Goal: Task Accomplishment & Management: Complete application form

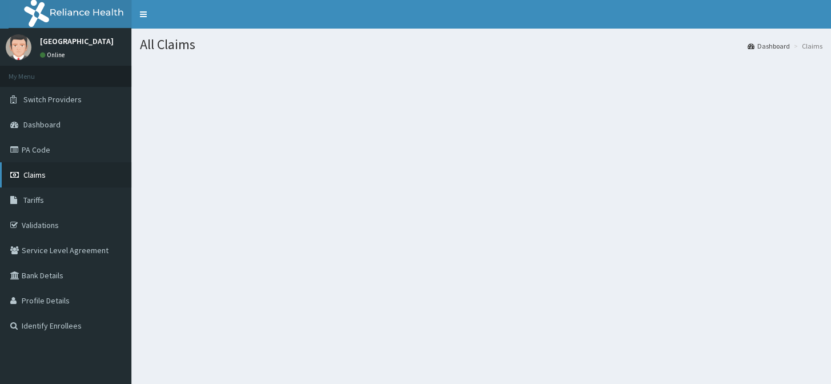
click at [46, 177] on link "Claims" at bounding box center [65, 174] width 131 height 25
click at [66, 170] on link "Claims" at bounding box center [65, 174] width 131 height 25
click at [85, 172] on link "Claims" at bounding box center [65, 174] width 131 height 25
click at [97, 172] on link "Claims" at bounding box center [65, 174] width 131 height 25
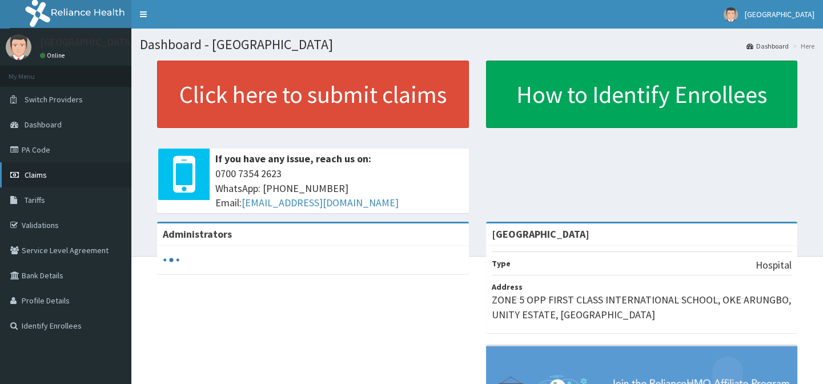
click at [63, 172] on link "Claims" at bounding box center [65, 174] width 131 height 25
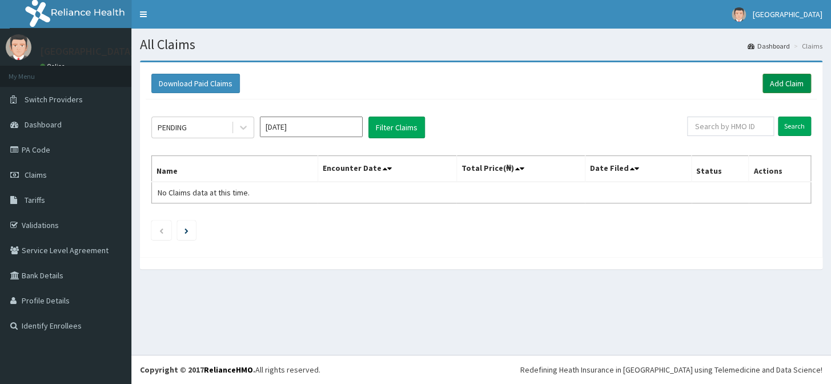
click at [771, 79] on link "Add Claim" at bounding box center [787, 83] width 49 height 19
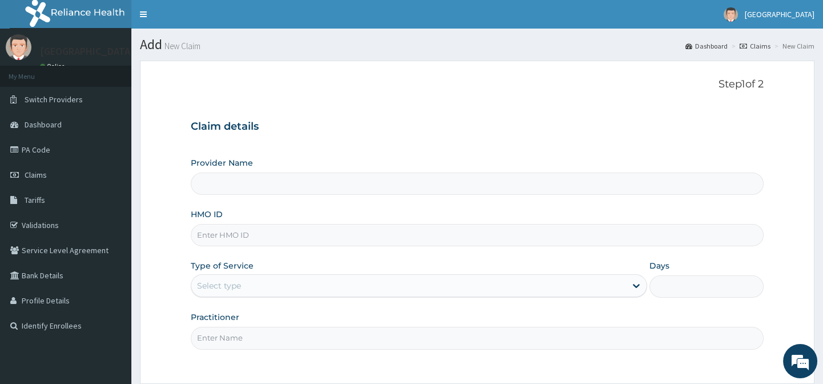
click at [538, 181] on input "Provider Name" at bounding box center [477, 184] width 572 height 22
type input "EMMANUEL MEDICAL CENTRE"
click at [307, 233] on input "HMO ID" at bounding box center [477, 235] width 572 height 22
type input "S"
type input "VTL/10485/B"
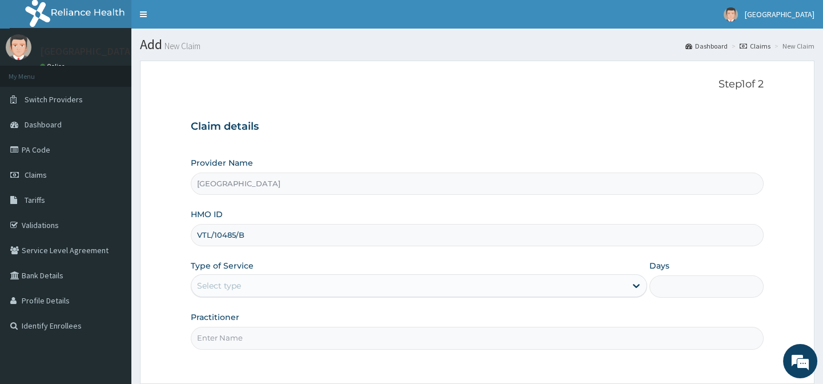
click at [596, 267] on div "Type of Service Select type" at bounding box center [419, 279] width 456 height 38
click at [632, 290] on icon at bounding box center [636, 285] width 11 height 11
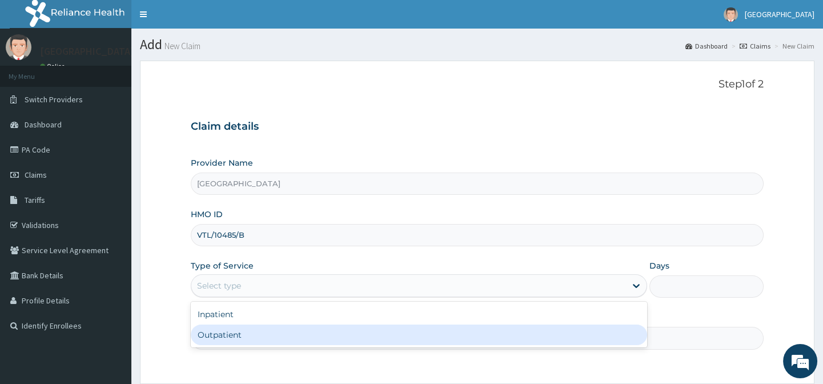
click at [279, 331] on div "Outpatient" at bounding box center [419, 334] width 456 height 21
type input "1"
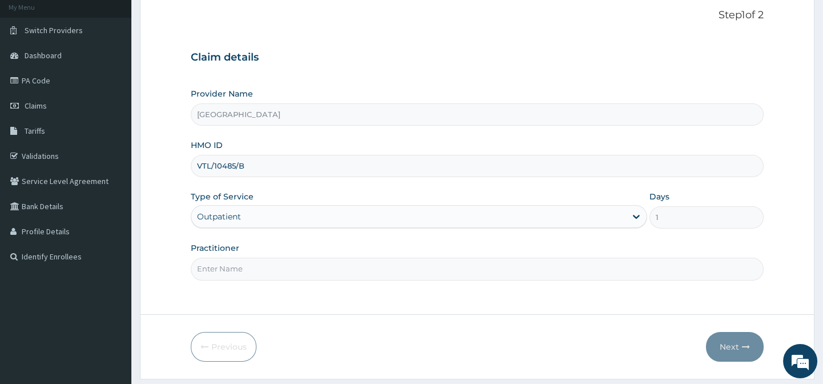
scroll to position [102, 0]
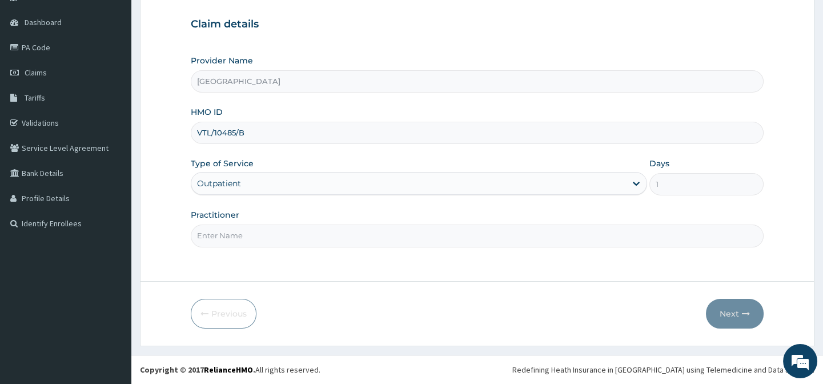
click at [529, 238] on input "Practitioner" at bounding box center [477, 236] width 572 height 22
type input "DR AFOLABI B A"
click at [748, 312] on icon "button" at bounding box center [746, 314] width 8 height 8
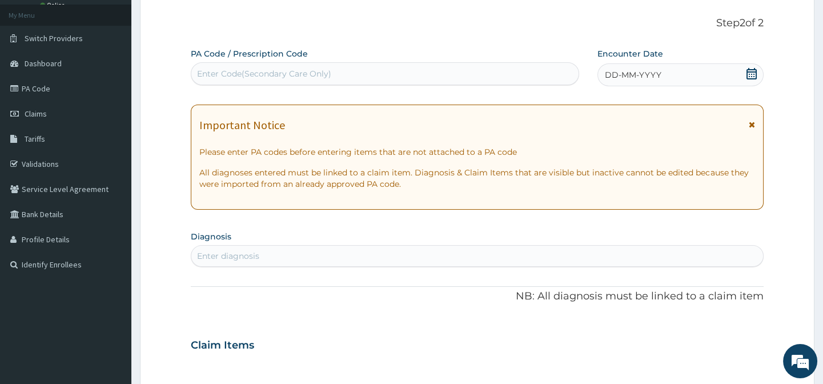
scroll to position [0, 0]
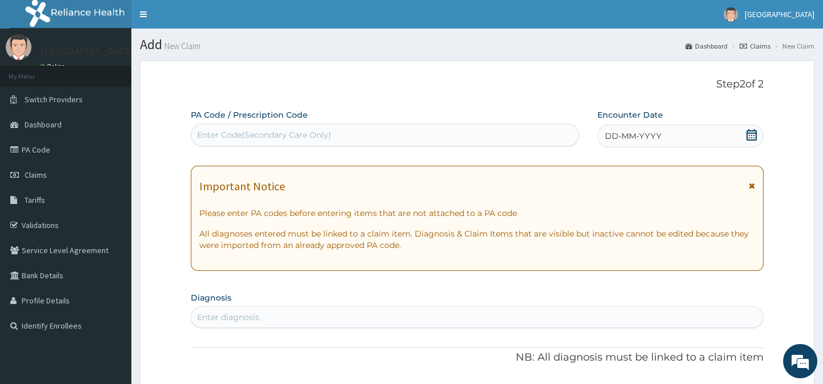
click at [750, 130] on icon at bounding box center [751, 134] width 11 height 11
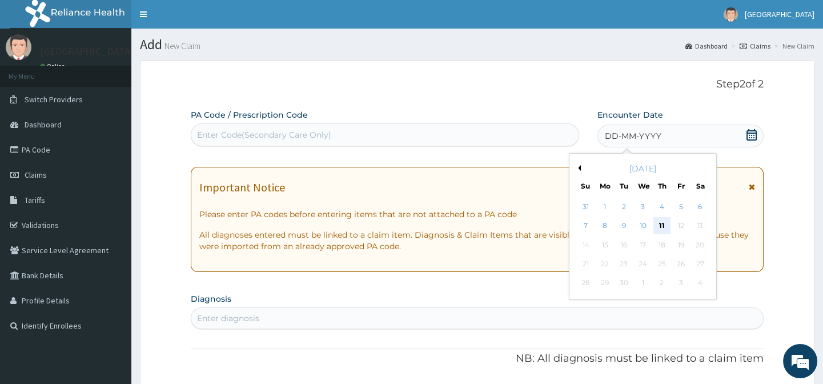
click at [660, 221] on div "11" at bounding box center [661, 226] width 17 height 17
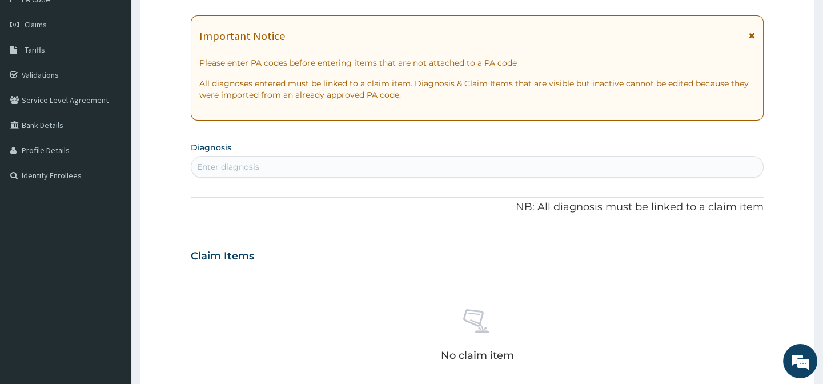
scroll to position [155, 0]
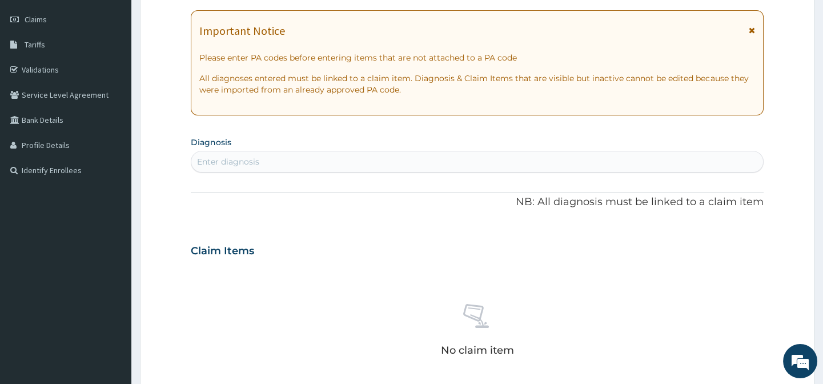
click at [571, 154] on div "Enter diagnosis" at bounding box center [476, 162] width 571 height 18
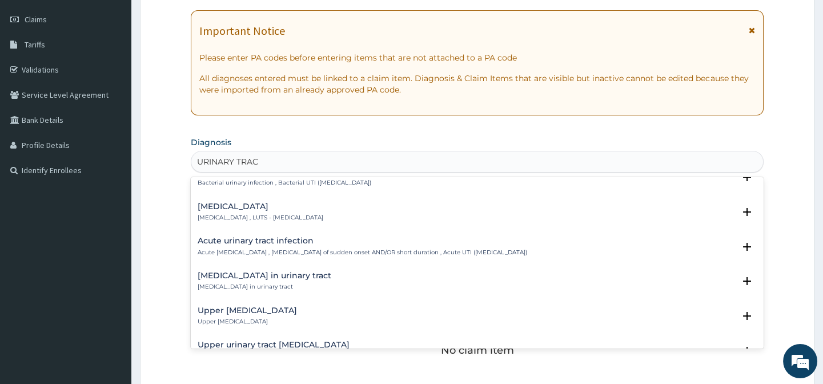
scroll to position [467, 0]
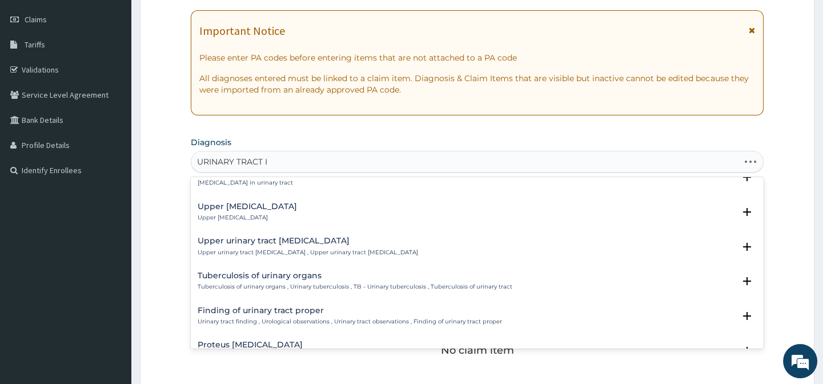
type input "URINARY TRACT IN"
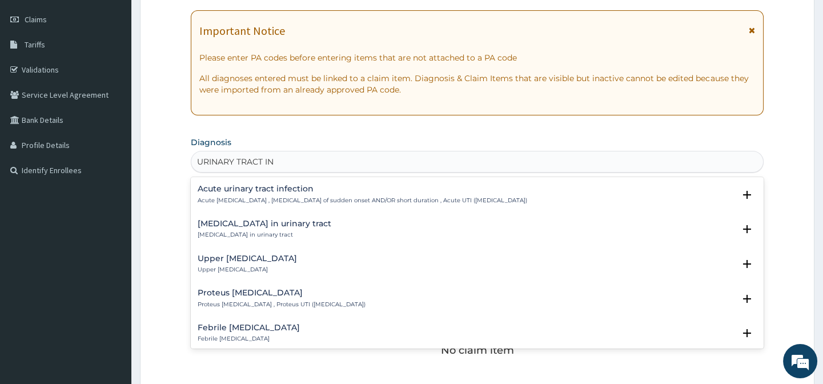
scroll to position [0, 0]
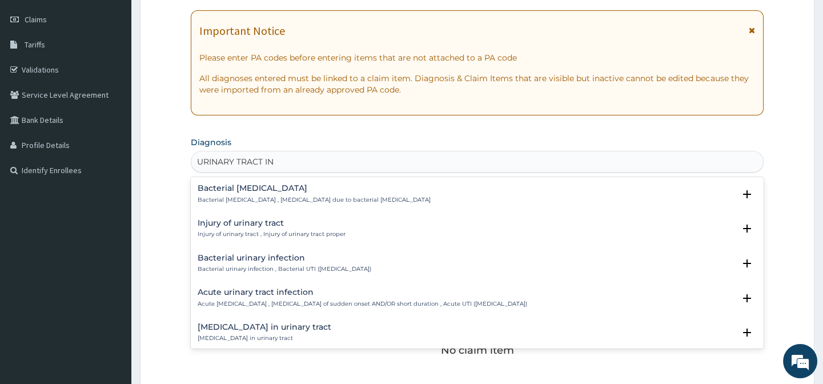
click at [352, 295] on h4 "Acute urinary tract infection" at bounding box center [363, 292] width 330 height 9
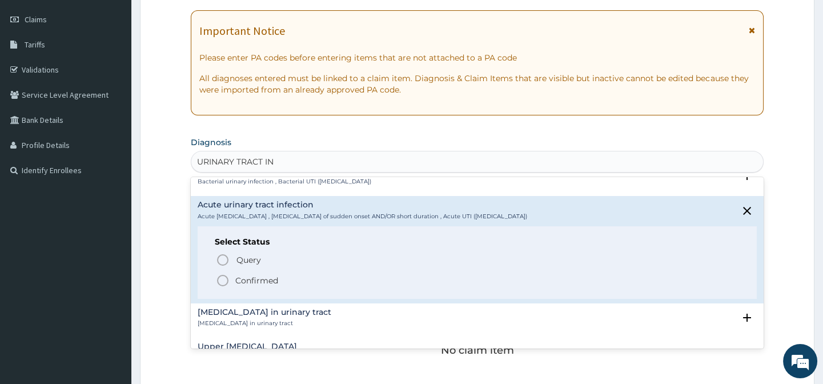
scroll to position [103, 0]
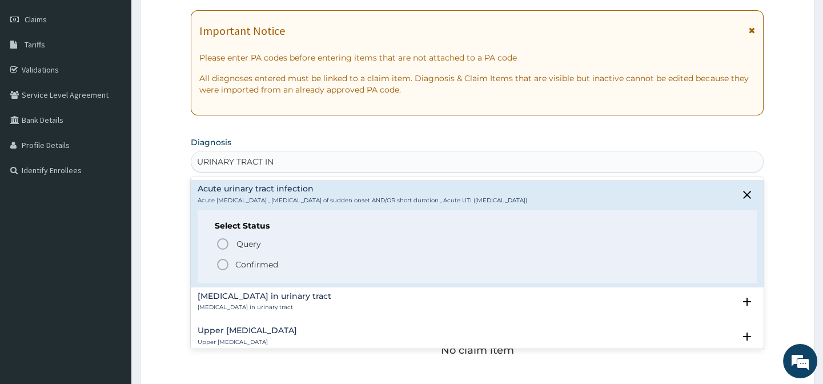
click at [220, 261] on icon "status option filled" at bounding box center [223, 265] width 14 height 14
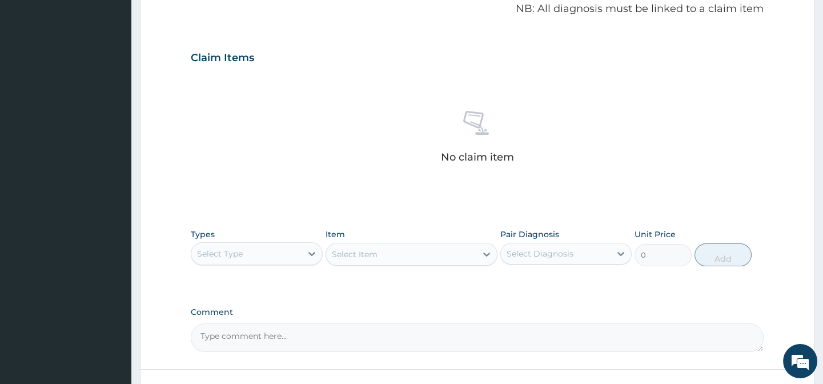
scroll to position [363, 0]
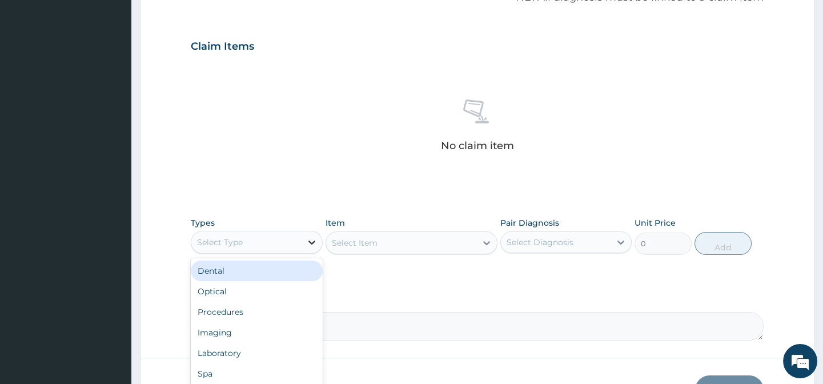
click at [317, 240] on icon at bounding box center [311, 242] width 11 height 11
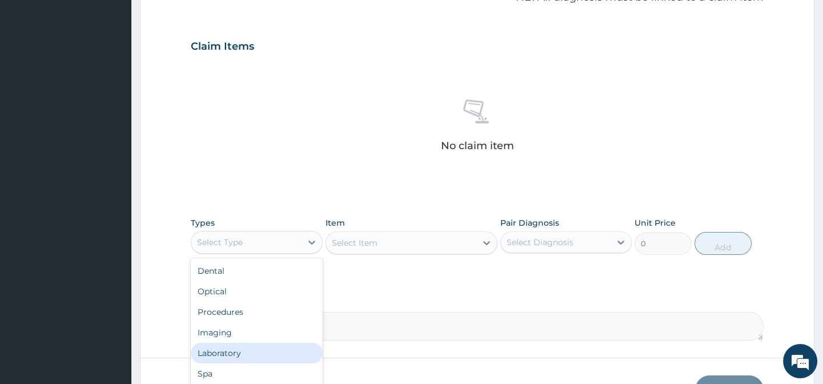
click at [261, 350] on div "Laboratory" at bounding box center [256, 353] width 131 height 21
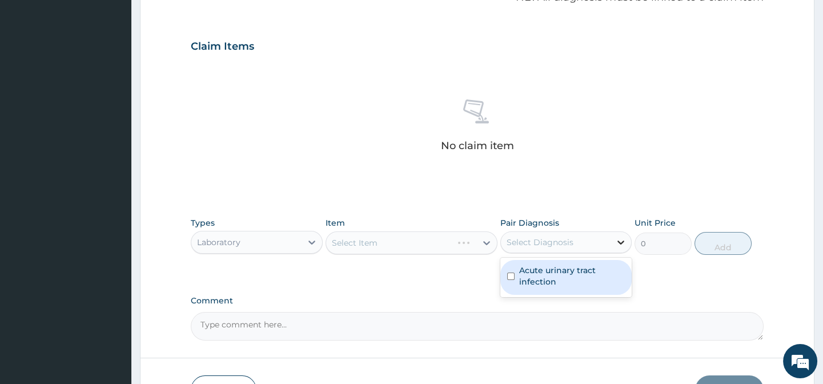
click at [616, 239] on icon at bounding box center [620, 242] width 11 height 11
click at [588, 275] on label "Acute urinary tract infection" at bounding box center [572, 276] width 106 height 23
checkbox input "true"
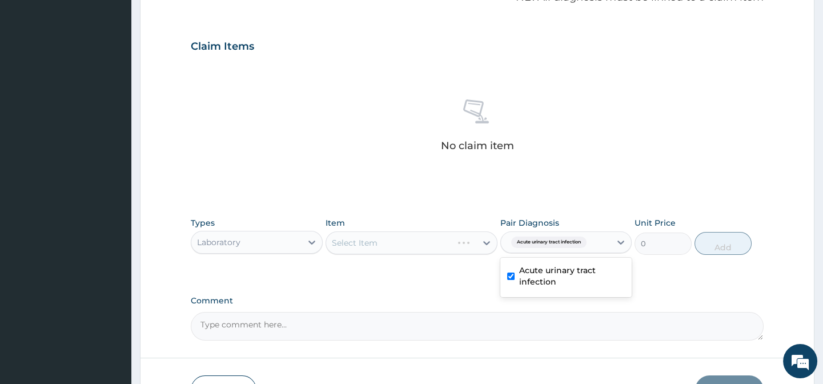
click at [451, 252] on div "Select Item" at bounding box center [412, 242] width 172 height 23
click at [482, 241] on div "Select Item" at bounding box center [412, 242] width 172 height 23
click at [489, 242] on div "Select Item" at bounding box center [412, 242] width 172 height 23
click at [481, 239] on icon at bounding box center [486, 242] width 11 height 11
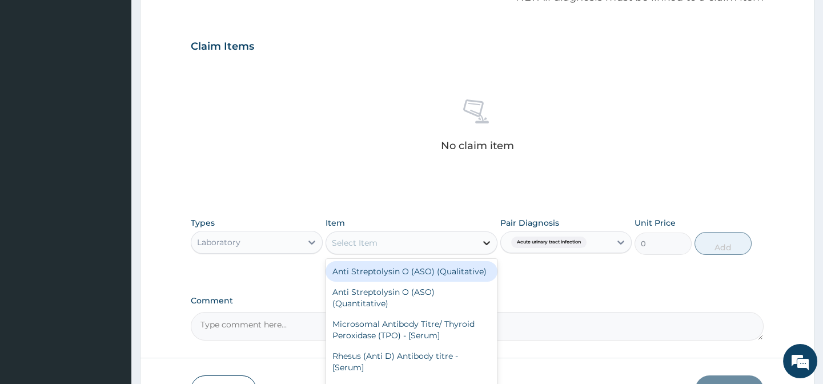
click at [486, 241] on icon at bounding box center [486, 242] width 11 height 11
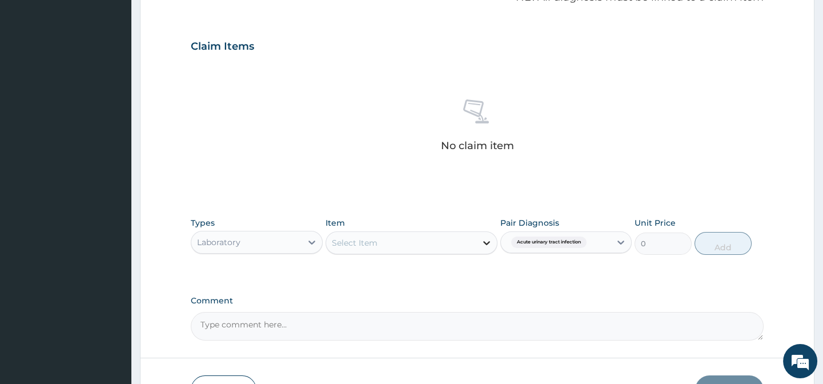
click at [486, 241] on icon at bounding box center [486, 242] width 11 height 11
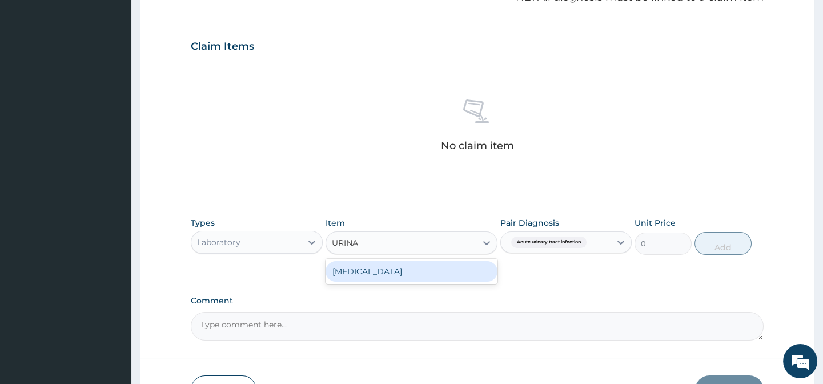
type input "URINAL"
click at [460, 272] on div "[MEDICAL_DATA]" at bounding box center [412, 271] width 172 height 21
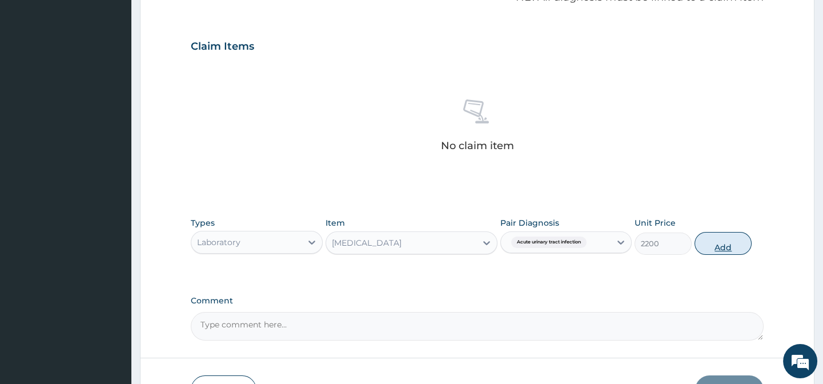
click at [722, 247] on button "Add" at bounding box center [723, 243] width 57 height 23
type input "0"
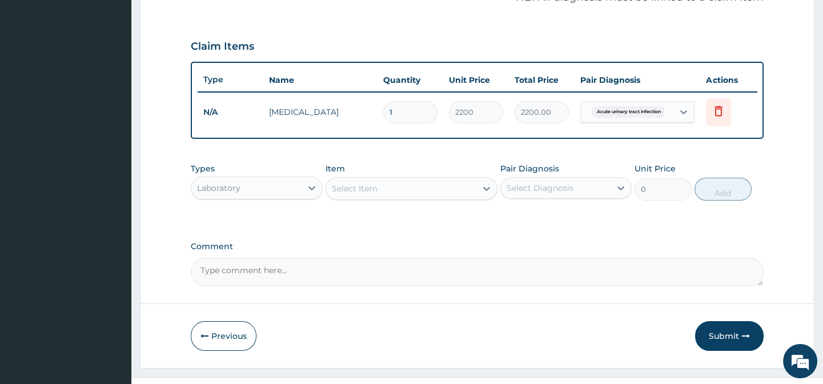
click at [606, 197] on div "Select Diagnosis" at bounding box center [556, 188] width 110 height 18
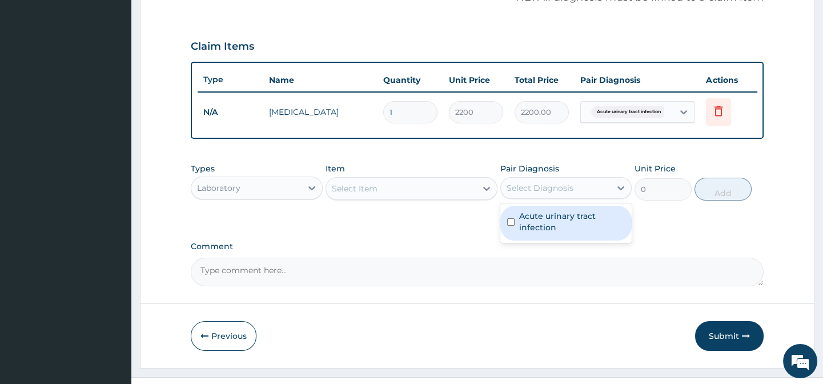
click at [582, 228] on label "Acute urinary tract infection" at bounding box center [572, 221] width 106 height 23
checkbox input "true"
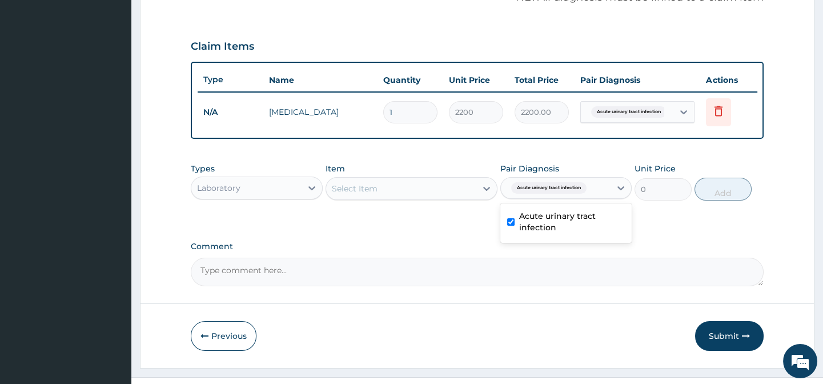
click at [451, 190] on div "Select Item" at bounding box center [401, 188] width 150 height 18
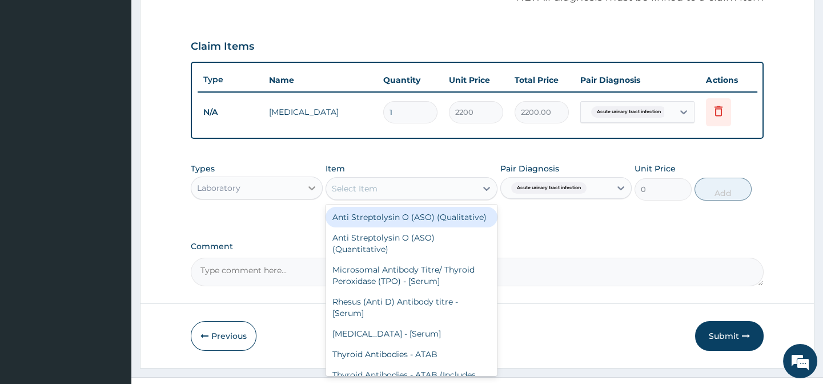
click at [307, 187] on div at bounding box center [312, 188] width 21 height 21
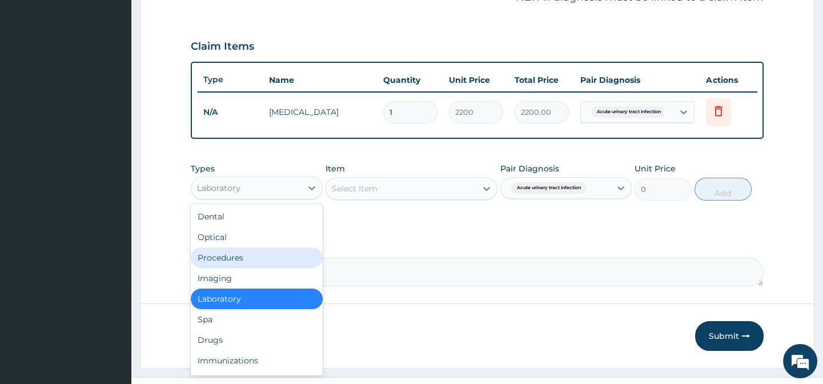
click at [276, 263] on div "Procedures" at bounding box center [256, 257] width 131 height 21
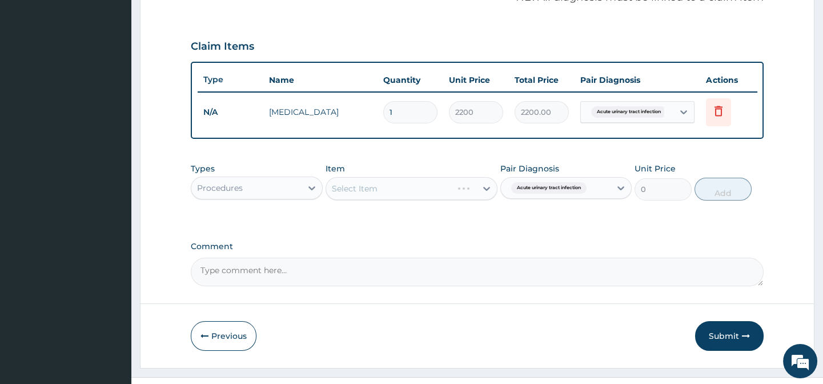
click at [478, 197] on div "Select Item" at bounding box center [412, 188] width 172 height 23
click at [487, 193] on div "Select Item" at bounding box center [412, 188] width 172 height 23
click at [491, 194] on icon at bounding box center [486, 188] width 11 height 11
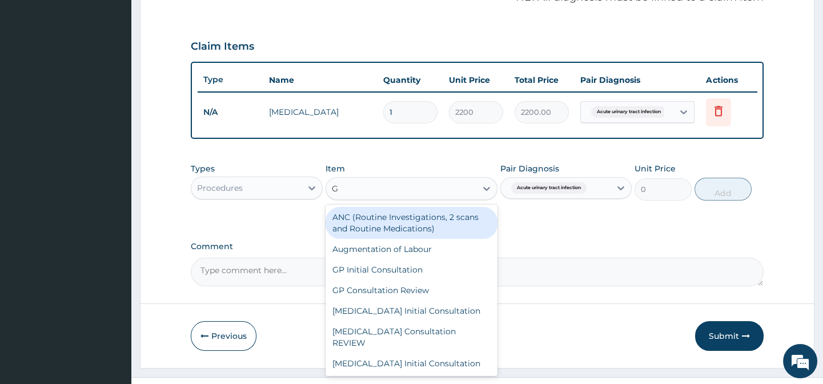
type input "GP"
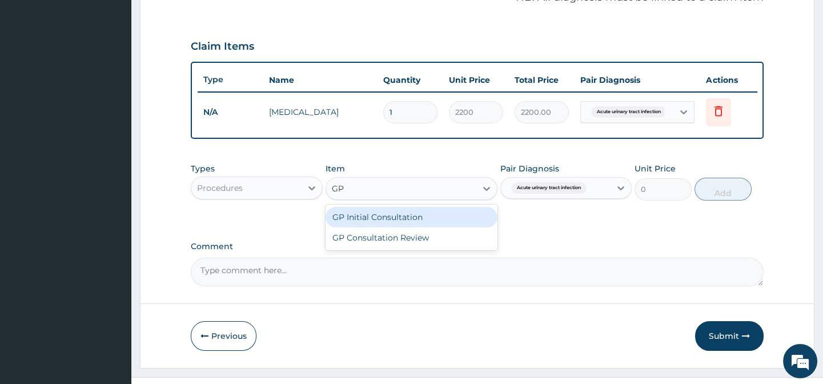
click at [467, 223] on div "GP Initial Consultation" at bounding box center [412, 217] width 172 height 21
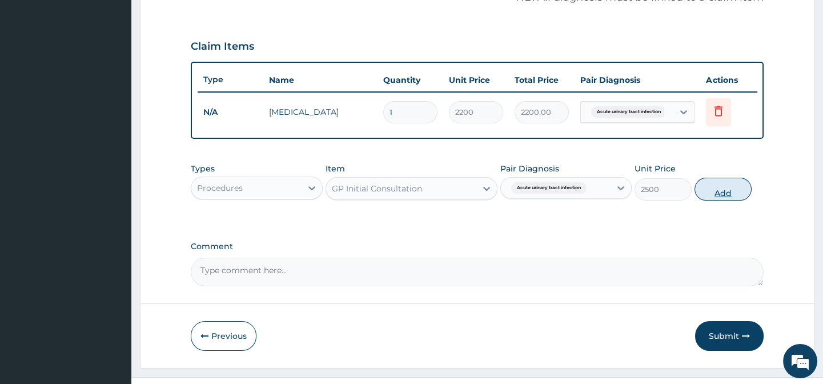
click at [722, 200] on button "Add" at bounding box center [723, 189] width 57 height 23
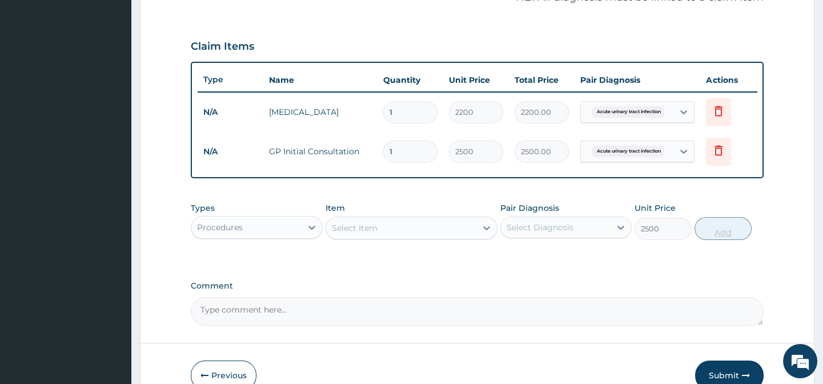
type input "0"
click at [481, 234] on icon at bounding box center [486, 227] width 11 height 11
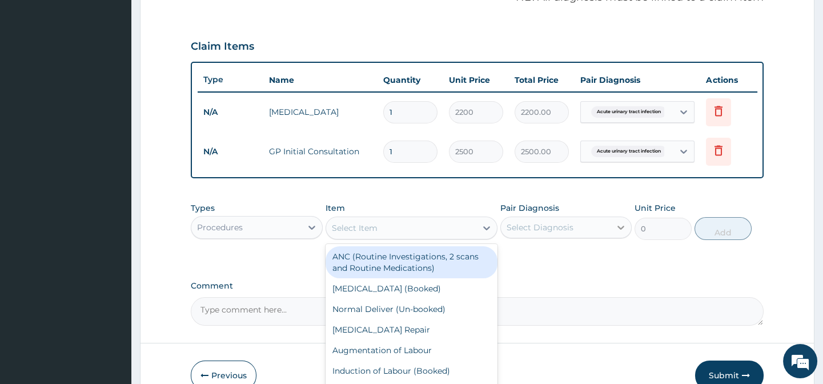
click at [611, 237] on div at bounding box center [621, 227] width 21 height 21
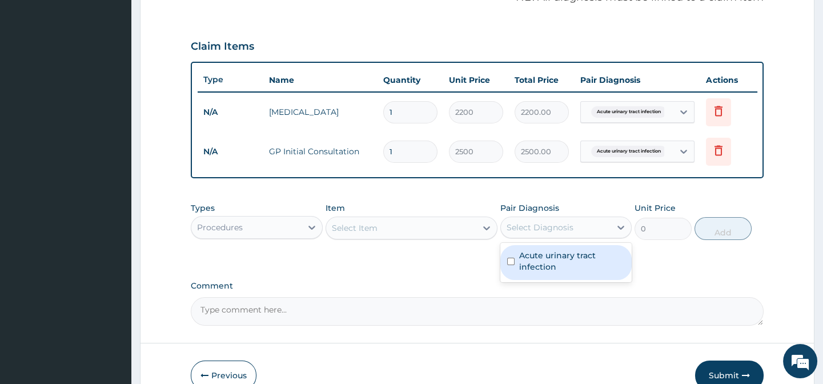
click at [587, 268] on label "Acute urinary tract infection" at bounding box center [572, 261] width 106 height 23
checkbox input "true"
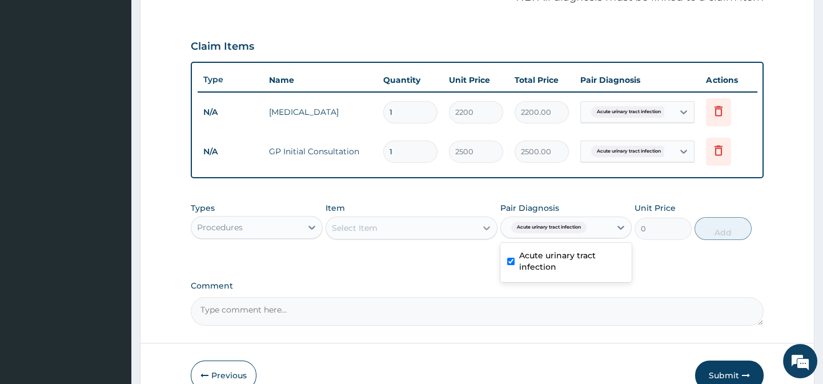
click at [485, 232] on icon at bounding box center [486, 227] width 11 height 11
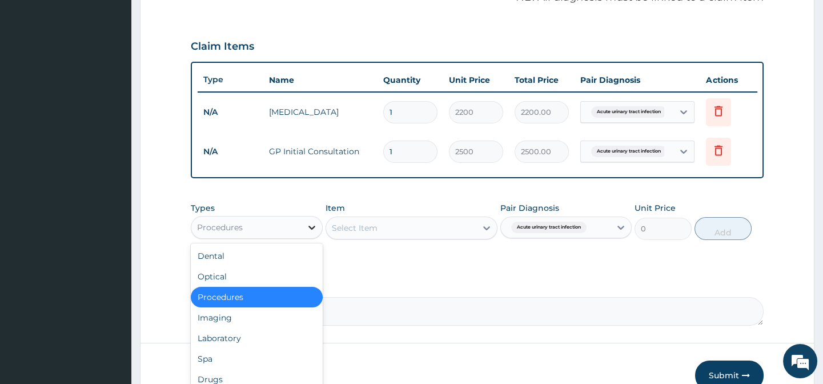
click at [311, 230] on icon at bounding box center [311, 227] width 11 height 11
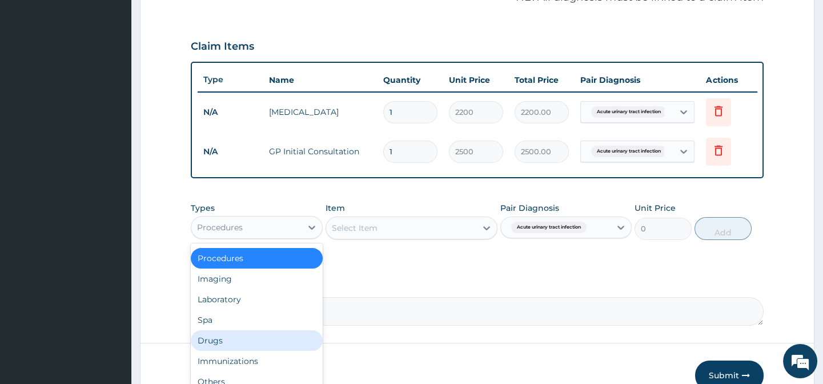
click at [237, 349] on div "Drugs" at bounding box center [256, 340] width 131 height 21
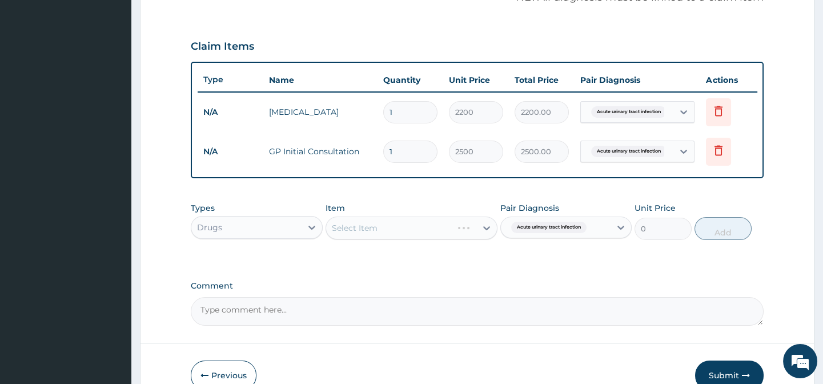
click at [487, 233] on div "Select Item" at bounding box center [412, 228] width 172 height 23
click at [487, 238] on div "Select Item" at bounding box center [412, 228] width 172 height 23
click at [486, 234] on div "Select Item" at bounding box center [412, 228] width 172 height 23
click at [487, 235] on div "Select Item" at bounding box center [412, 228] width 172 height 23
click at [542, 194] on div "PA Code / Prescription Code Enter Code(Secondary Care Only) Encounter Date 11-0…" at bounding box center [477, 36] width 572 height 580
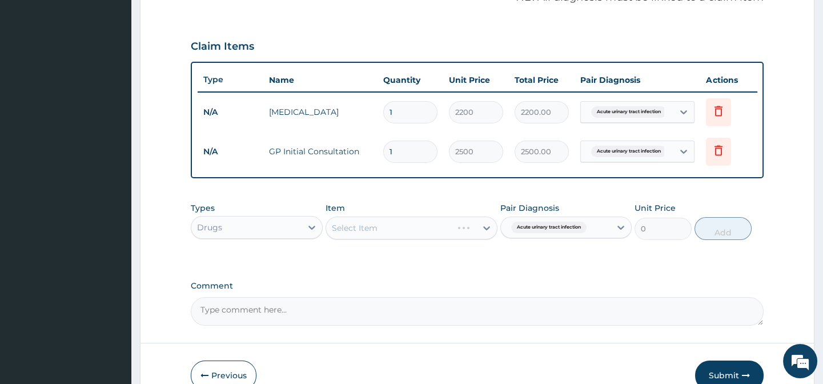
click at [484, 234] on div "Select Item" at bounding box center [412, 228] width 172 height 23
click at [485, 234] on div "Select Item" at bounding box center [412, 228] width 172 height 23
click at [487, 234] on div "Select Item" at bounding box center [412, 228] width 172 height 23
click at [531, 273] on div "PA Code / Prescription Code Enter Code(Secondary Care Only) Encounter Date 11-0…" at bounding box center [477, 36] width 572 height 580
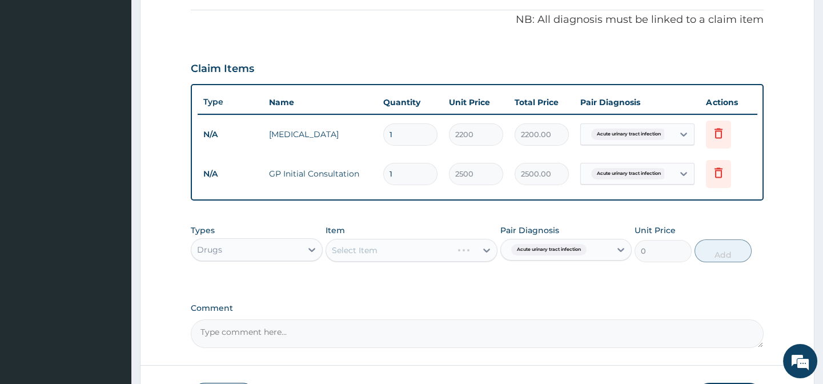
scroll to position [428, 0]
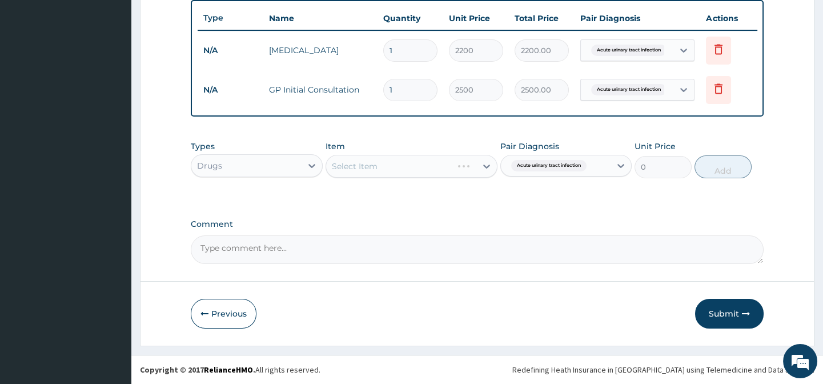
click at [488, 171] on div "Select Item" at bounding box center [412, 166] width 172 height 23
click at [314, 171] on icon at bounding box center [311, 165] width 11 height 11
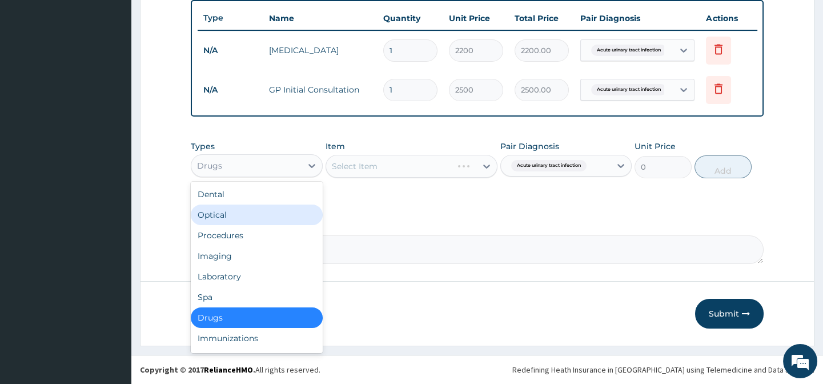
click at [301, 217] on div "Optical" at bounding box center [256, 215] width 131 height 21
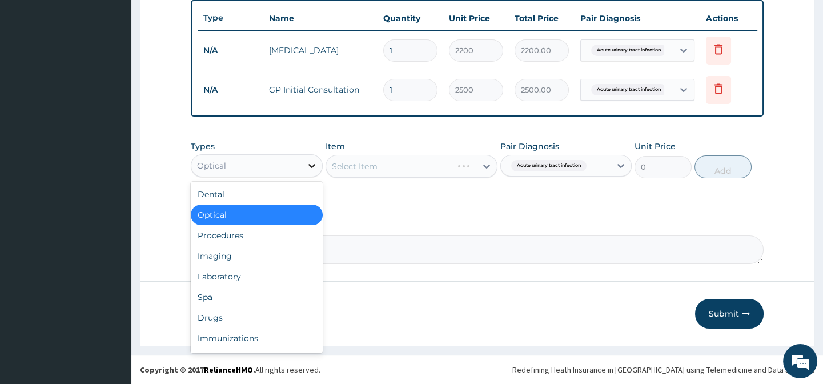
click at [319, 170] on div at bounding box center [312, 165] width 21 height 21
click at [259, 321] on div "Drugs" at bounding box center [256, 317] width 131 height 21
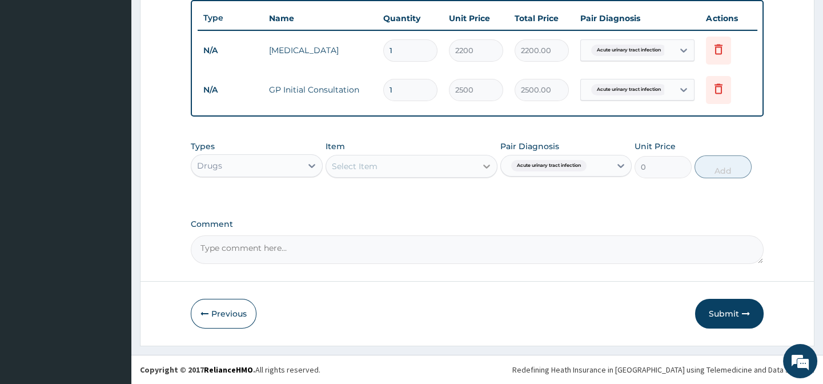
click at [488, 169] on icon at bounding box center [486, 166] width 11 height 11
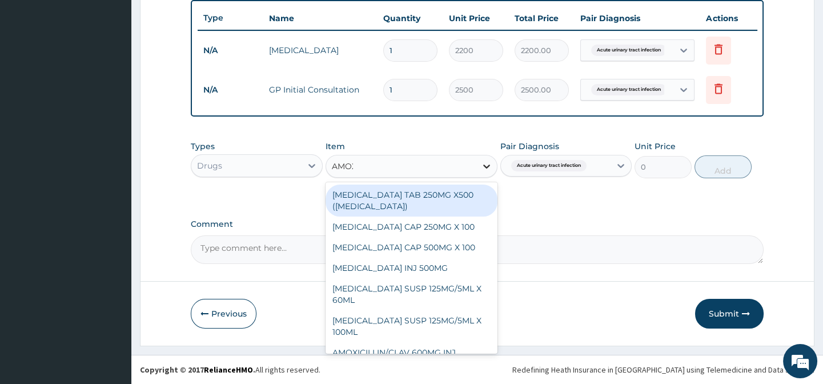
type input "AMOXI"
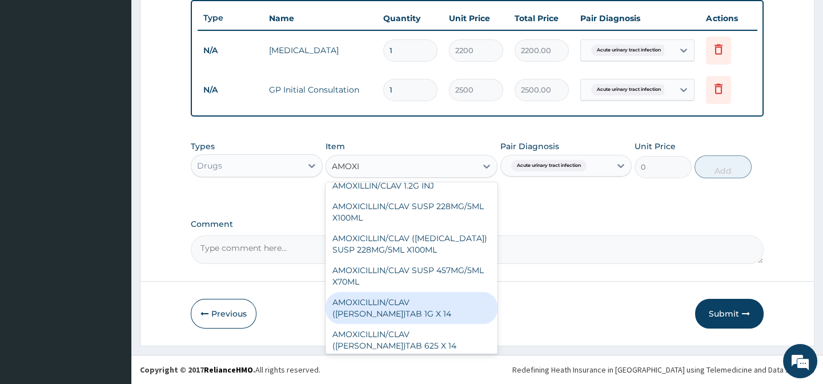
scroll to position [160, 0]
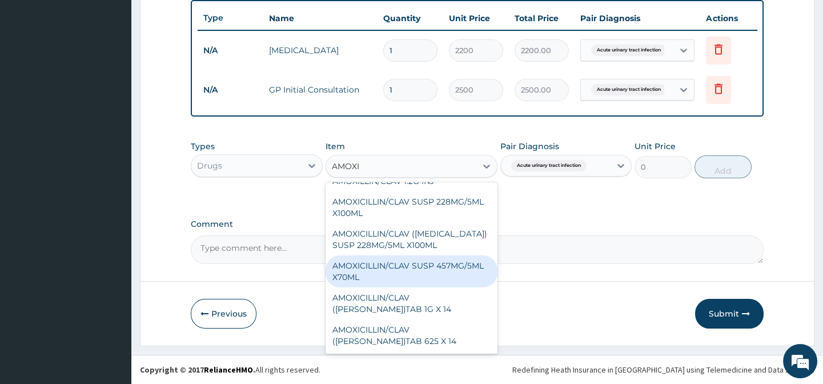
click at [434, 275] on div "AMOXICILLIN/CLAV SUSP 457MG/5ML X70ML" at bounding box center [412, 271] width 172 height 32
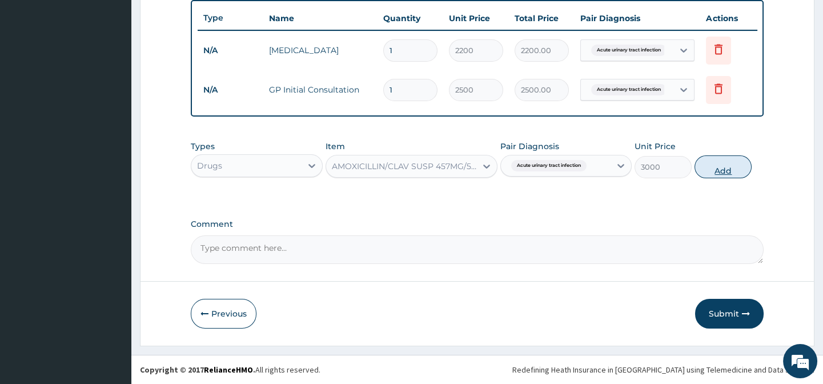
click at [741, 176] on button "Add" at bounding box center [723, 166] width 57 height 23
type input "0"
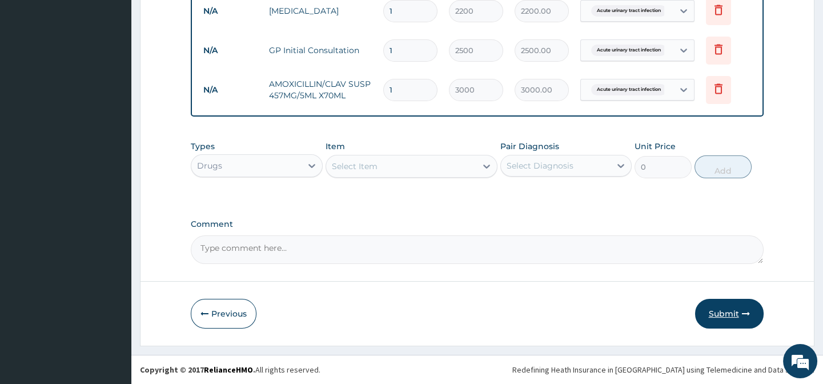
scroll to position [420, 0]
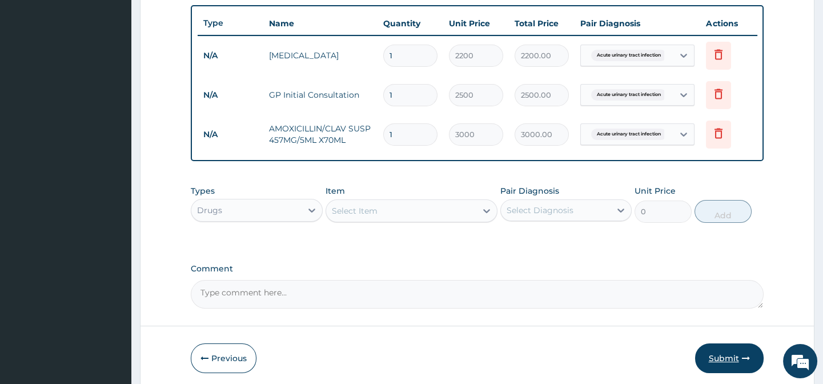
click at [734, 367] on button "Submit" at bounding box center [729, 358] width 69 height 30
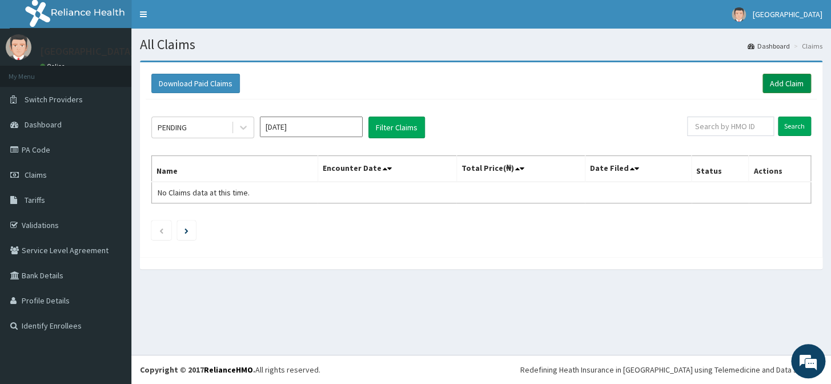
click at [783, 80] on link "Add Claim" at bounding box center [787, 83] width 49 height 19
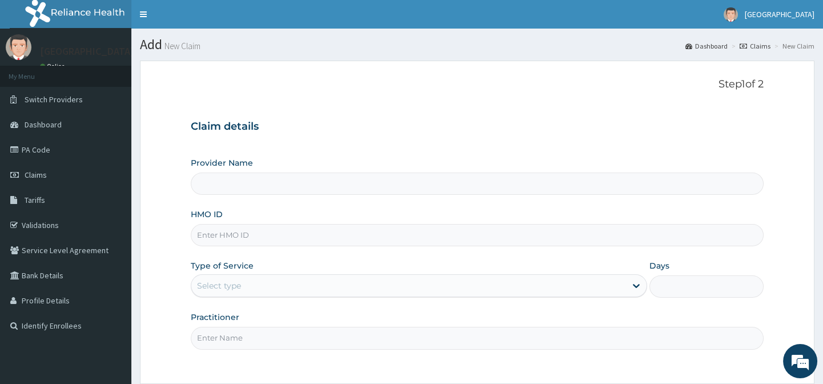
type input "[GEOGRAPHIC_DATA]"
click at [69, 150] on link "PA Code" at bounding box center [65, 149] width 131 height 25
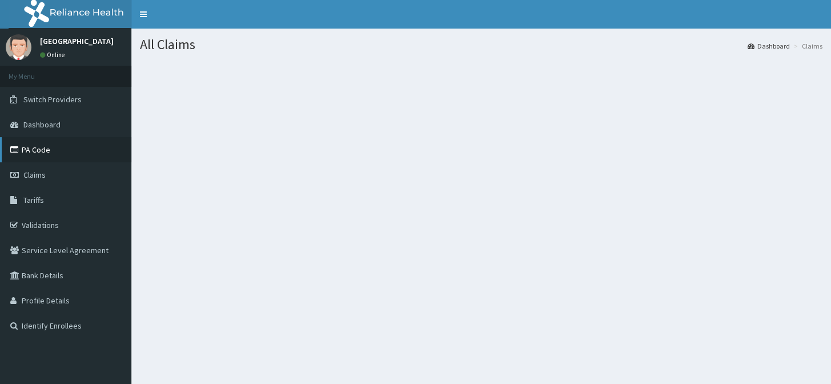
click at [106, 145] on link "PA Code" at bounding box center [65, 149] width 131 height 25
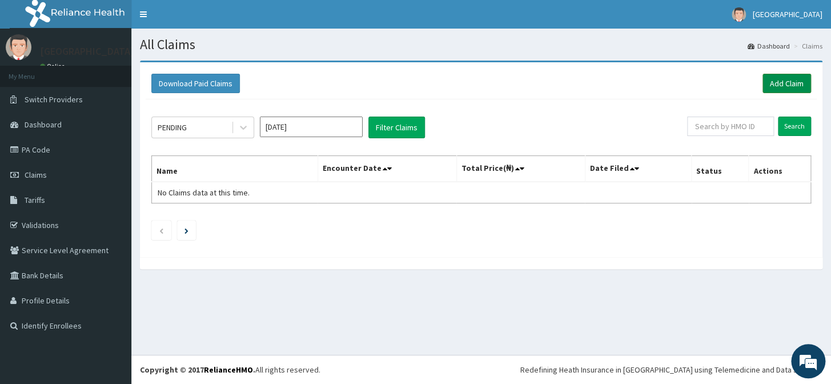
click at [777, 80] on link "Add Claim" at bounding box center [787, 83] width 49 height 19
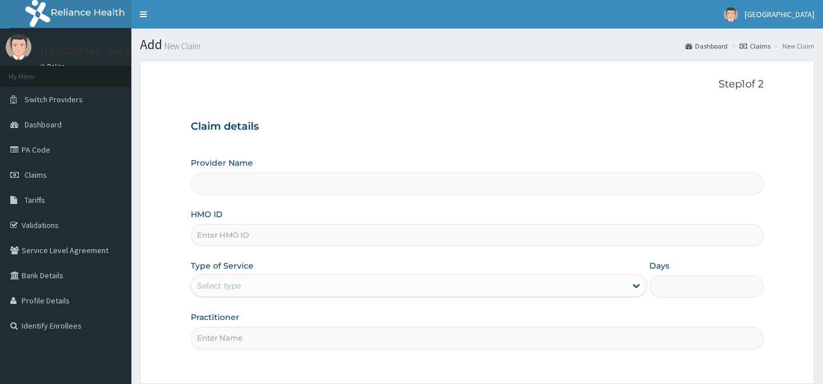
click at [507, 185] on input "Provider Name" at bounding box center [477, 184] width 572 height 22
type input "EMMANUEL MEDICAL CENTRE"
click at [656, 233] on input "HMO ID" at bounding box center [477, 235] width 572 height 22
type input "VTL/10485/B"
click at [634, 282] on icon at bounding box center [636, 285] width 11 height 11
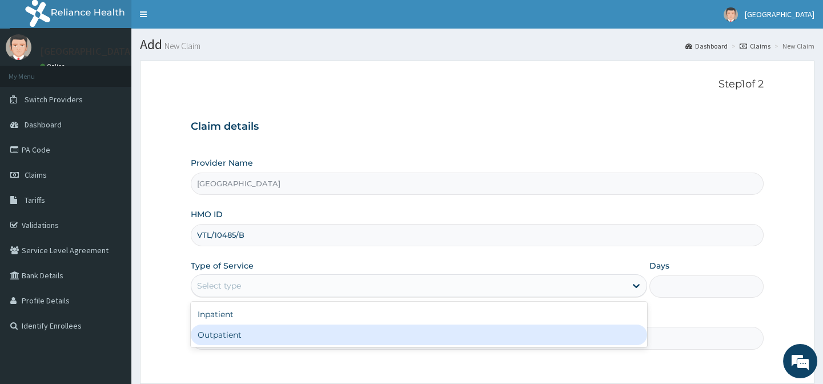
click at [447, 331] on div "Outpatient" at bounding box center [419, 334] width 456 height 21
type input "1"
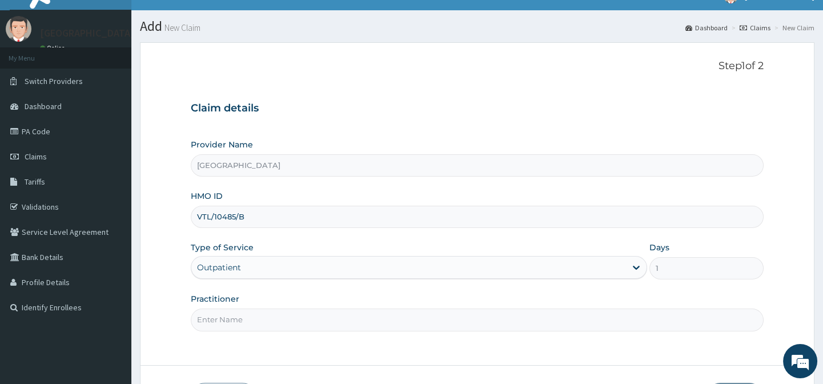
scroll to position [102, 0]
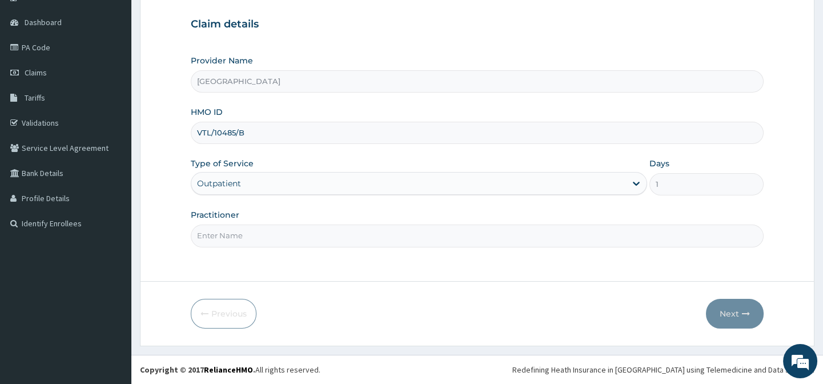
drag, startPoint x: 579, startPoint y: 236, endPoint x: 568, endPoint y: 245, distance: 14.2
click at [579, 236] on input "Practitioner" at bounding box center [477, 236] width 572 height 22
type input "DR AFOLABI B A"
click at [736, 312] on button "Next" at bounding box center [735, 314] width 58 height 30
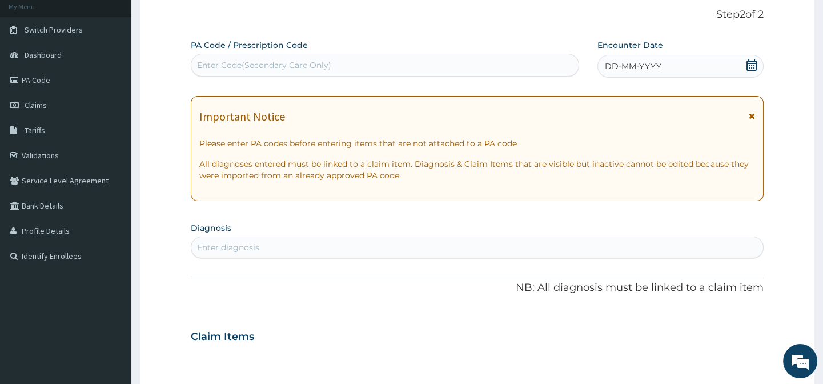
scroll to position [0, 0]
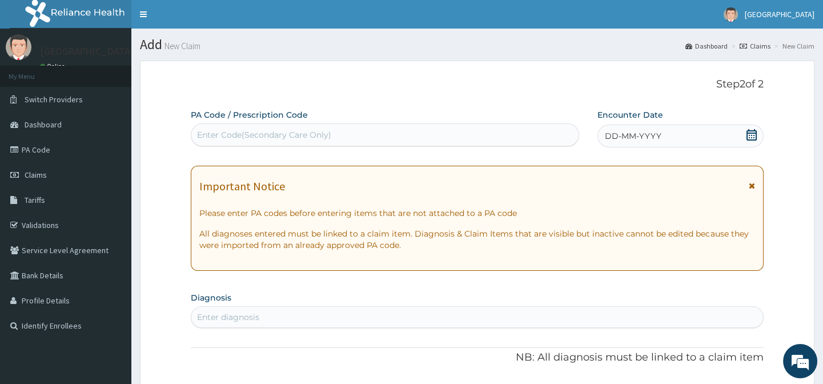
click at [316, 133] on div "Enter Code(Secondary Care Only)" at bounding box center [264, 134] width 134 height 11
drag, startPoint x: 311, startPoint y: 133, endPoint x: 272, endPoint y: 125, distance: 39.6
click at [272, 126] on div "Enter Code(Secondary Care Only)" at bounding box center [384, 135] width 387 height 18
paste input "PA/9BC6C7"
type input "PA/9BC6C7"
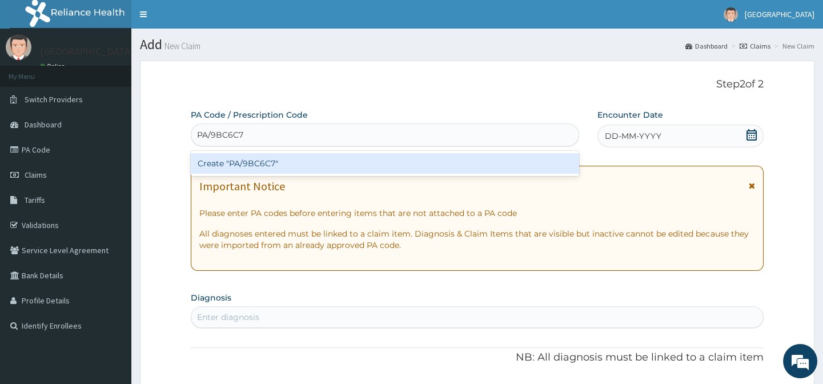
click at [327, 171] on div "Create "PA/9BC6C7"" at bounding box center [385, 163] width 388 height 21
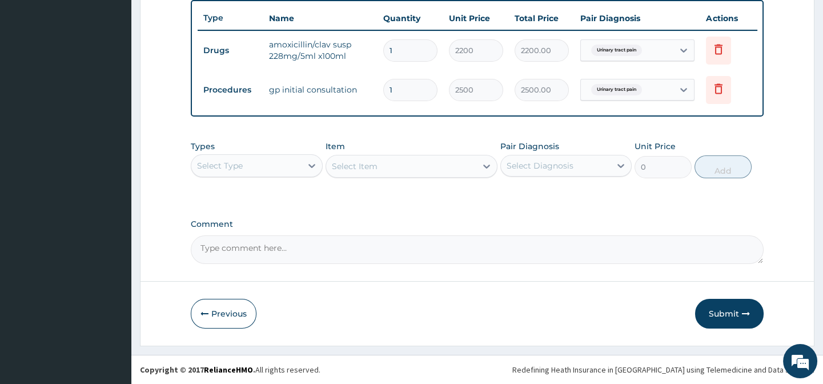
scroll to position [426, 0]
click at [726, 324] on button "Submit" at bounding box center [729, 314] width 69 height 30
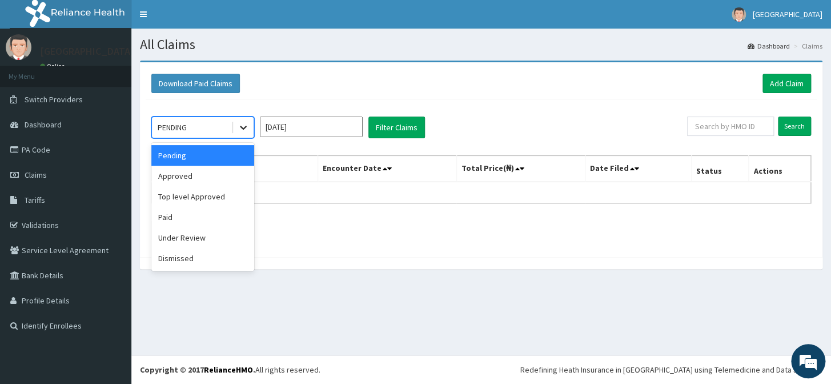
click at [243, 125] on icon at bounding box center [243, 127] width 11 height 11
click at [198, 181] on div "Approved" at bounding box center [202, 176] width 103 height 21
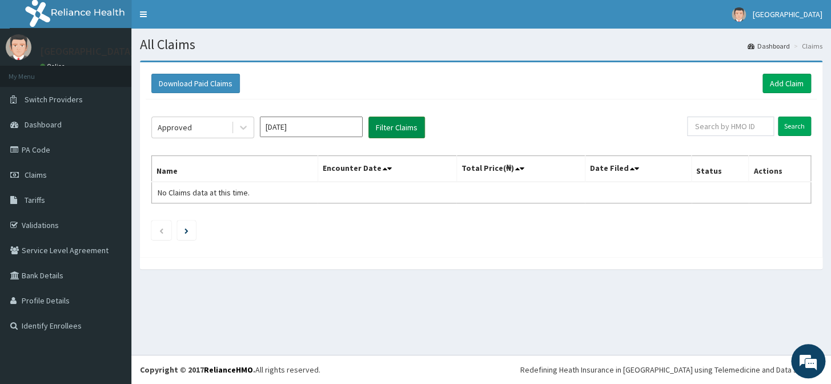
click at [377, 129] on button "Filter Claims" at bounding box center [396, 128] width 57 height 22
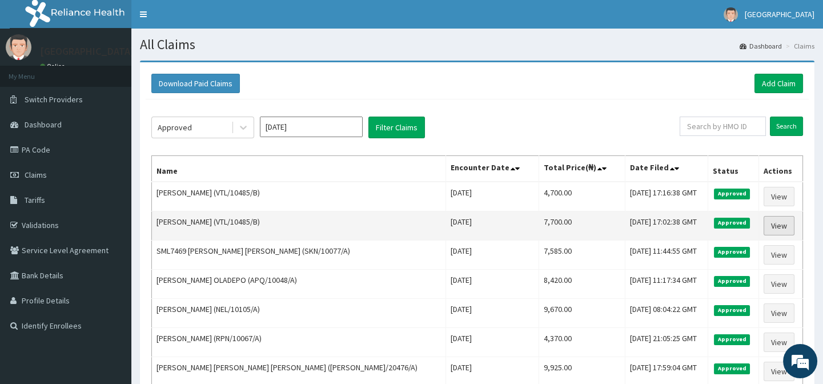
click at [775, 229] on link "View" at bounding box center [779, 225] width 31 height 19
